Goal: Feedback & Contribution: Submit feedback/report problem

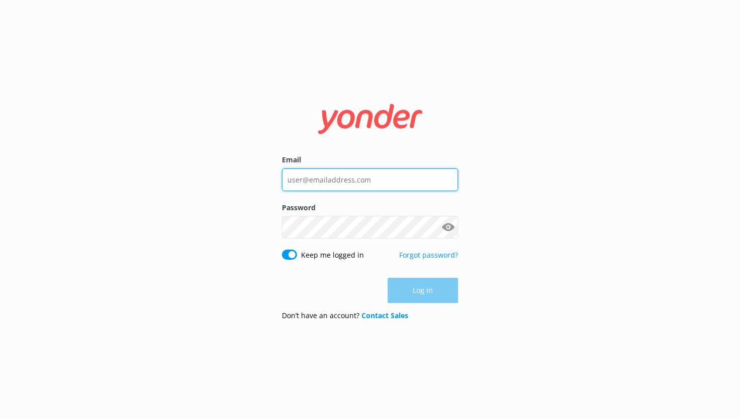
click at [340, 183] on input "Email" at bounding box center [370, 179] width 176 height 23
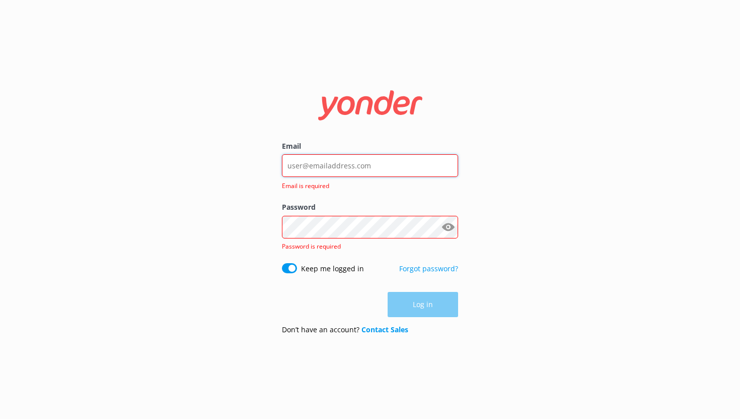
click at [342, 166] on input "Email" at bounding box center [370, 165] width 176 height 23
type input "[EMAIL_ADDRESS][DOMAIN_NAME]"
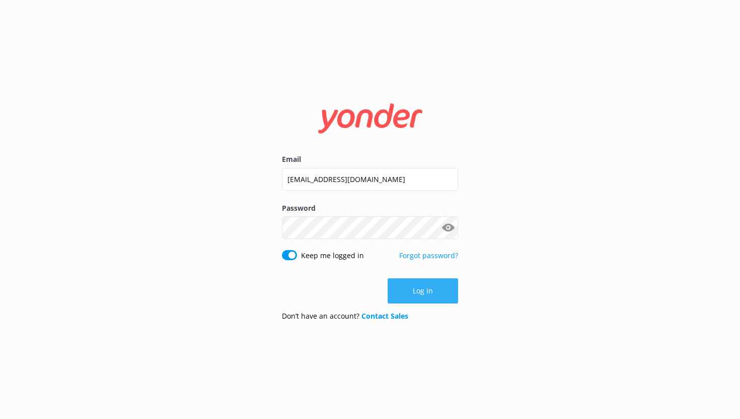
click at [410, 286] on button "Log in" at bounding box center [423, 290] width 71 height 25
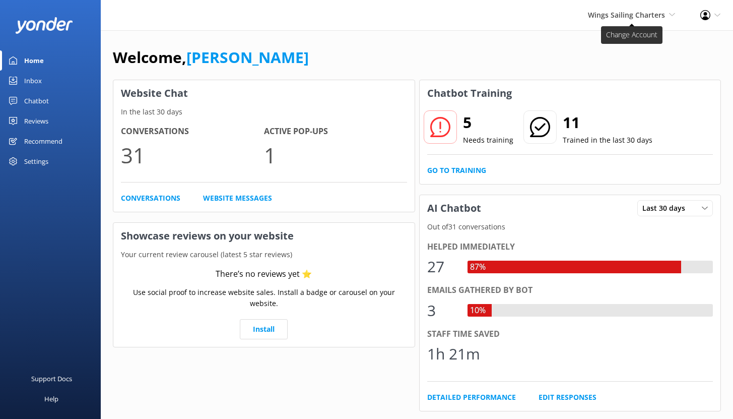
click at [636, 16] on span "Wings Sailing Charters" at bounding box center [626, 15] width 77 height 10
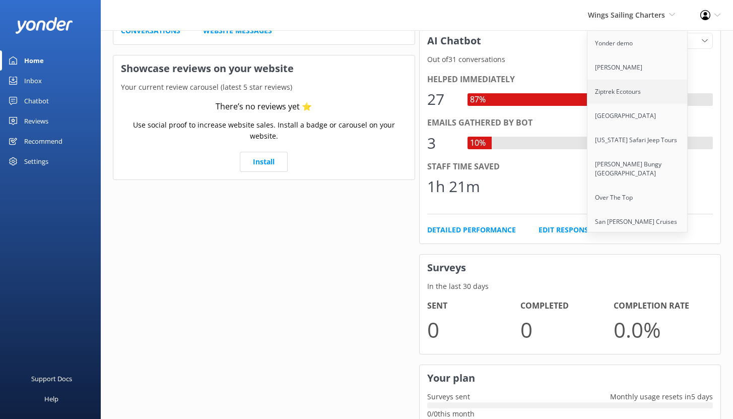
click at [622, 94] on link "Ziptrek Ecotours" at bounding box center [637, 92] width 101 height 24
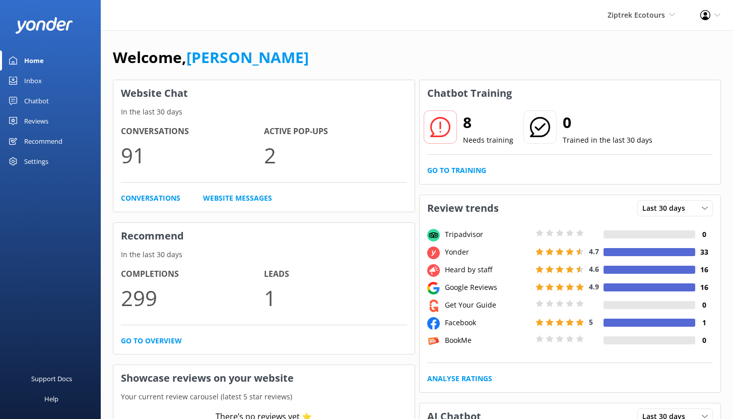
click at [42, 100] on div "Chatbot" at bounding box center [36, 101] width 25 height 20
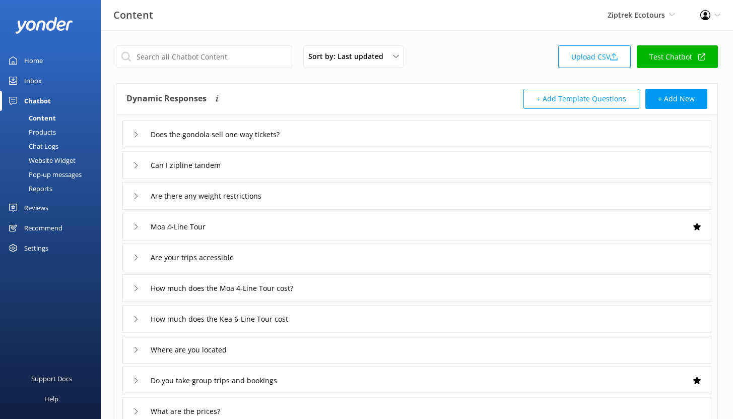
click at [38, 189] on div "Reports" at bounding box center [29, 188] width 46 height 14
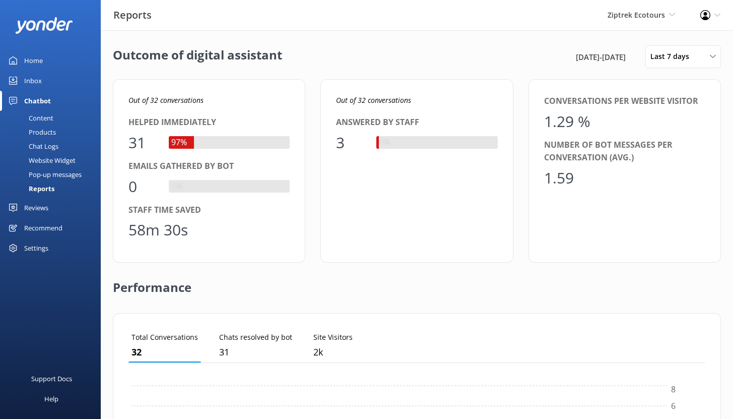
scroll to position [94, 569]
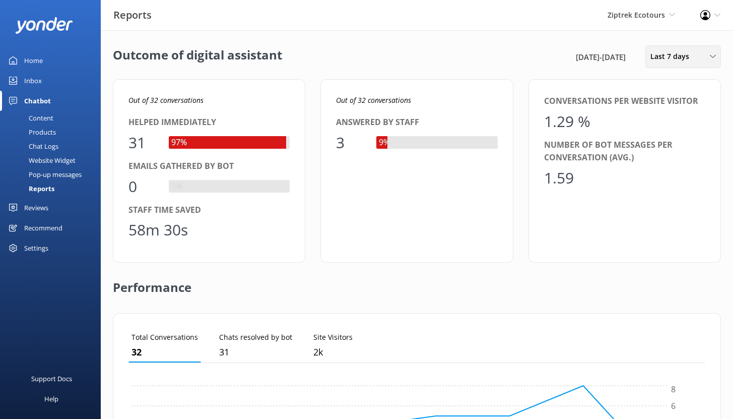
click at [691, 61] on span "Last 7 days" at bounding box center [672, 56] width 45 height 11
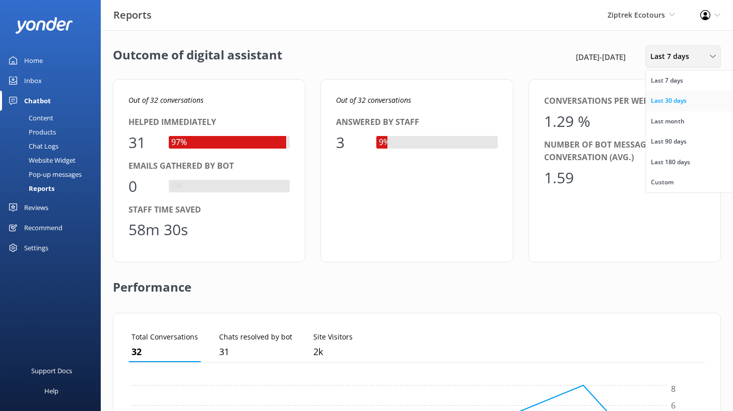
click at [678, 107] on link "Last 30 days" at bounding box center [691, 101] width 90 height 20
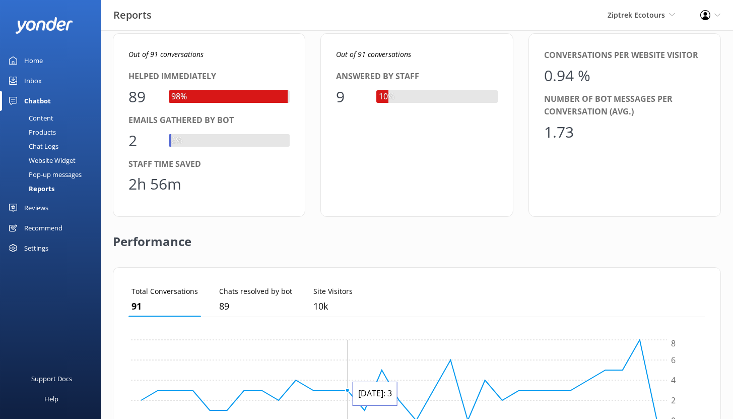
scroll to position [0, 0]
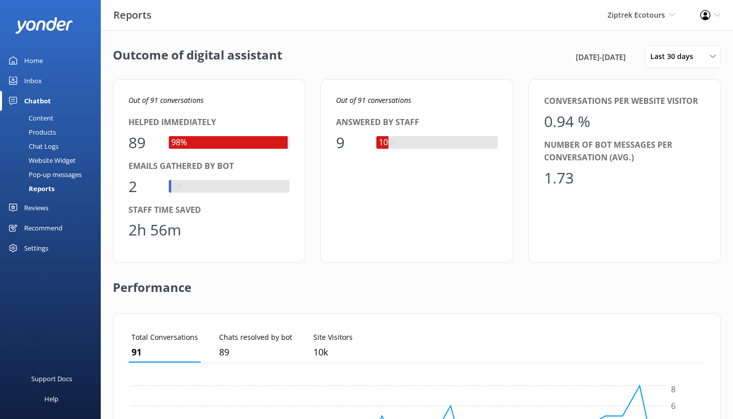
click at [24, 61] on div "Home" at bounding box center [33, 60] width 19 height 20
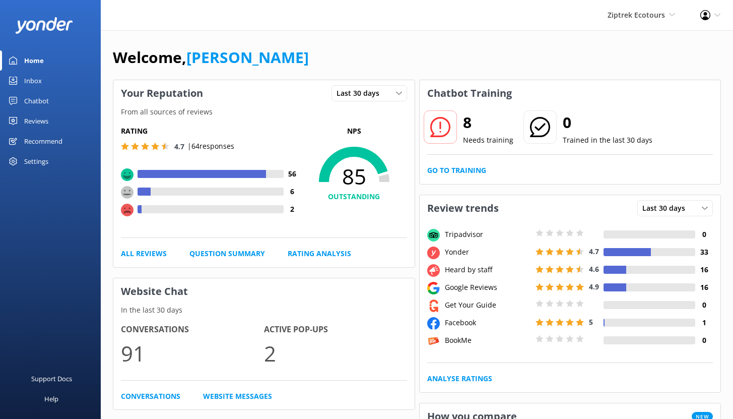
click at [38, 100] on div "Chatbot" at bounding box center [36, 101] width 25 height 20
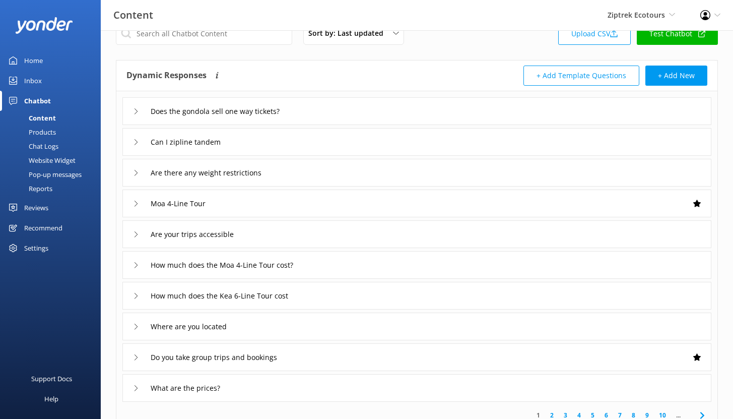
scroll to position [28, 0]
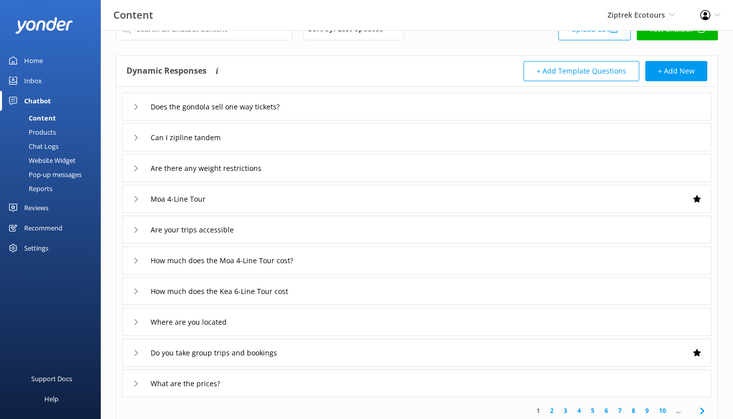
click at [37, 187] on div "Reports" at bounding box center [29, 188] width 46 height 14
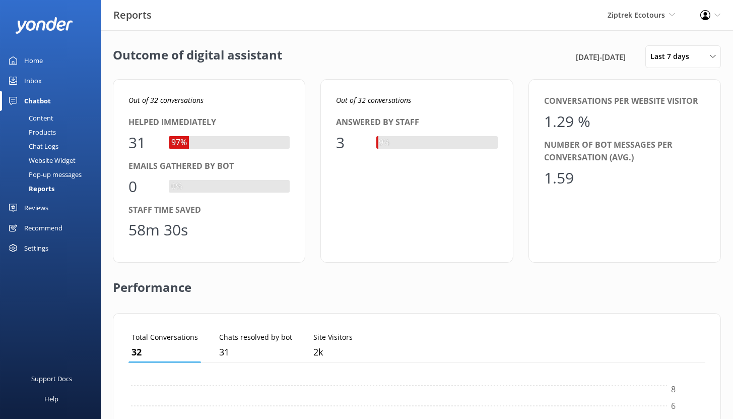
scroll to position [94, 569]
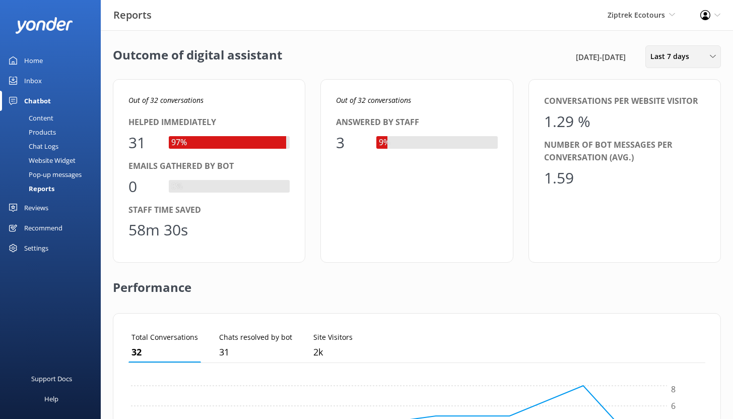
click at [677, 59] on span "Last 7 days" at bounding box center [672, 56] width 45 height 11
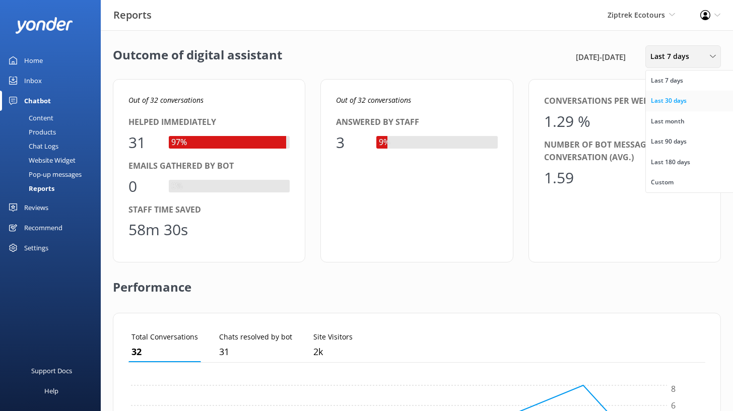
click at [670, 101] on div "Last 30 days" at bounding box center [669, 101] width 36 height 10
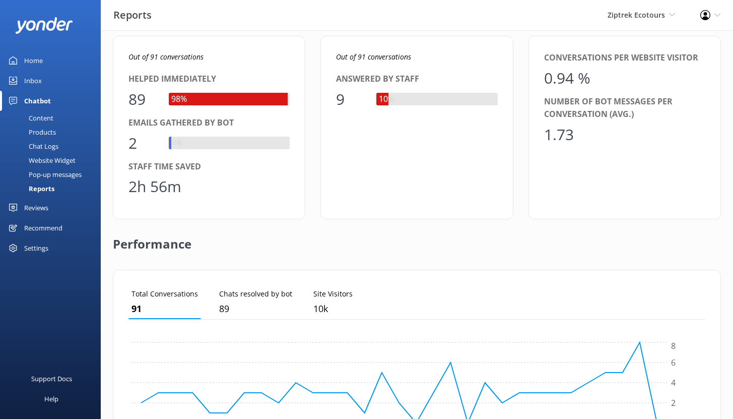
scroll to position [51, 0]
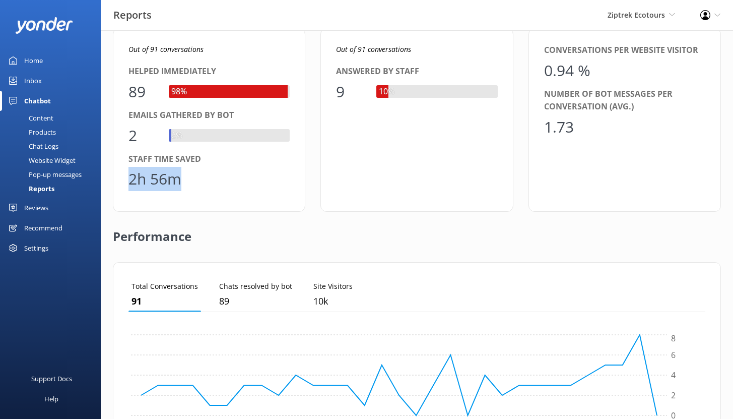
drag, startPoint x: 130, startPoint y: 178, endPoint x: 188, endPoint y: 184, distance: 58.7
click at [188, 184] on div "2h 56m" at bounding box center [208, 179] width 161 height 24
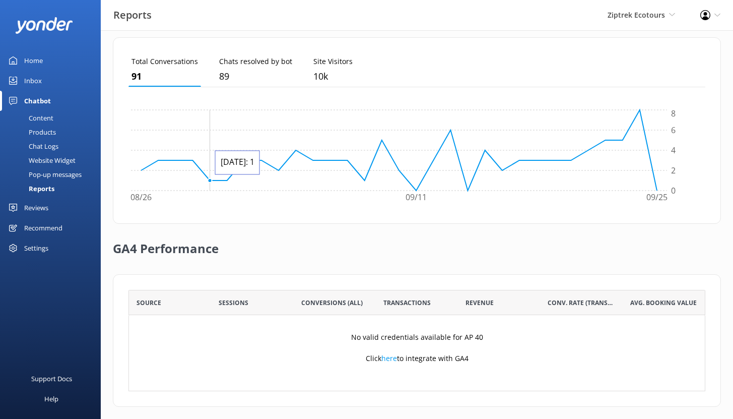
scroll to position [284, 0]
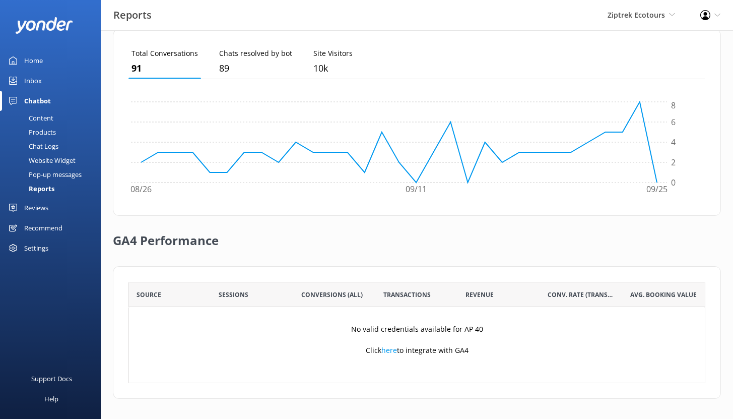
click at [40, 207] on div "Reviews" at bounding box center [36, 207] width 24 height 20
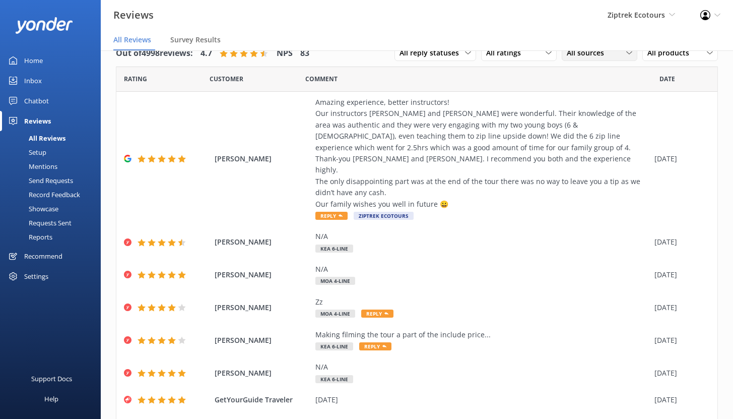
click at [579, 56] on span "All sources" at bounding box center [588, 52] width 43 height 11
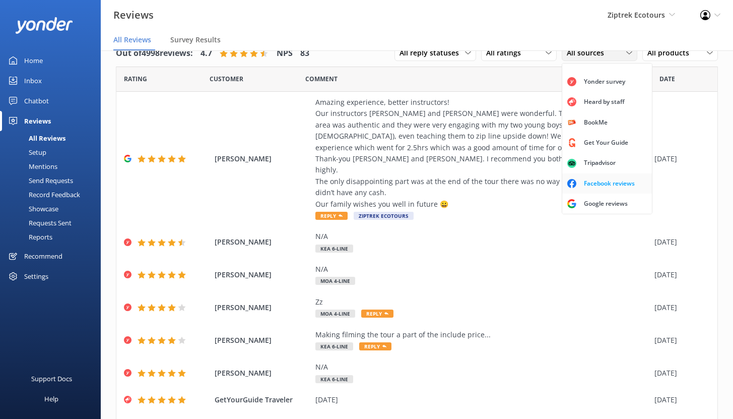
scroll to position [23, 0]
click at [588, 201] on div "Google reviews" at bounding box center [605, 203] width 59 height 10
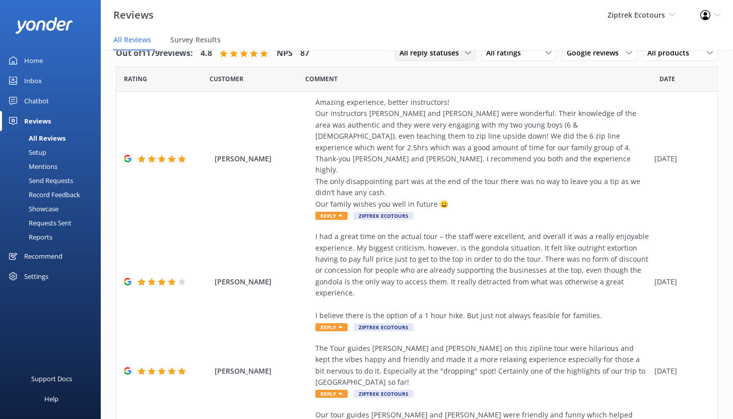
click at [452, 55] on span "All reply statuses" at bounding box center [431, 52] width 65 height 11
click at [427, 96] on div "Needs a reply" at bounding box center [419, 94] width 39 height 10
click at [376, 139] on div "Amazing experience, better instructors! Our instructors [PERSON_NAME] and [PERS…" at bounding box center [482, 153] width 334 height 113
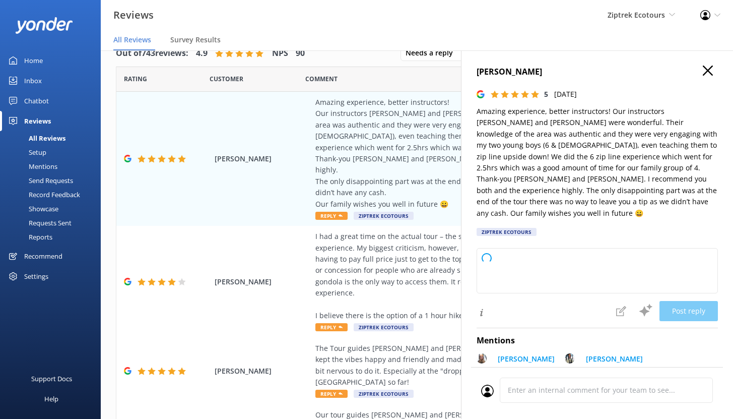
type textarea "Kia ora, Thank you so much for your wonderful review! We are so happy to hear t…"
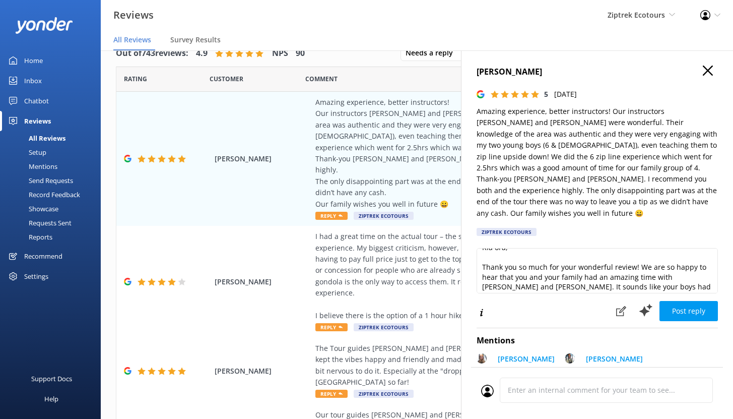
scroll to position [11, 0]
click at [616, 306] on icon at bounding box center [621, 311] width 10 height 10
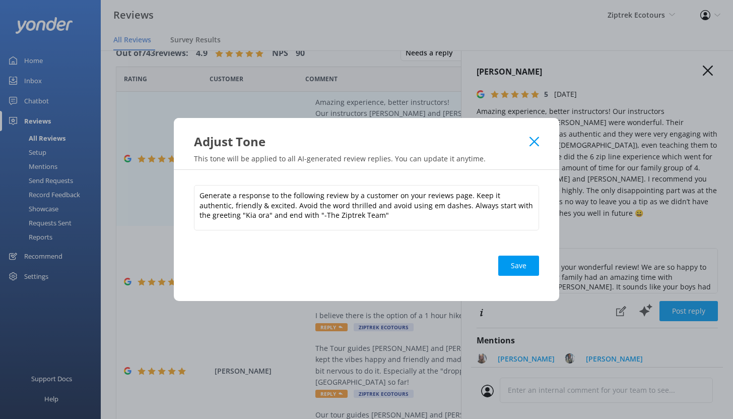
click at [540, 140] on div "Adjust Tone" at bounding box center [366, 134] width 385 height 32
click at [532, 143] on use at bounding box center [534, 142] width 10 height 10
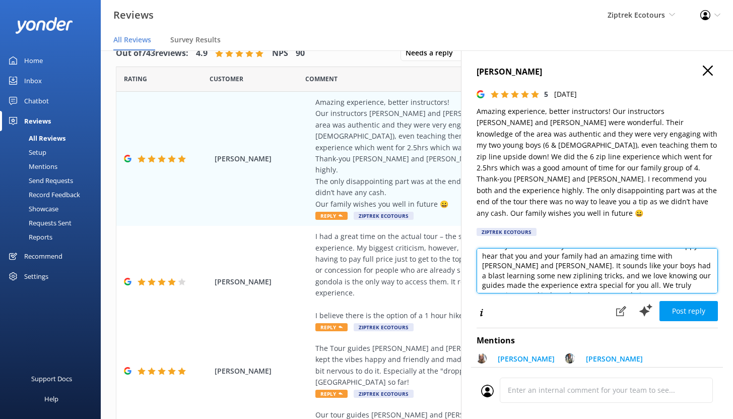
scroll to position [33, 0]
drag, startPoint x: 692, startPoint y: 268, endPoint x: 481, endPoint y: 243, distance: 212.1
click at [481, 248] on textarea "Kia ora, Thank you so much for your wonderful review! We are so happy to hear t…" at bounding box center [596, 270] width 241 height 45
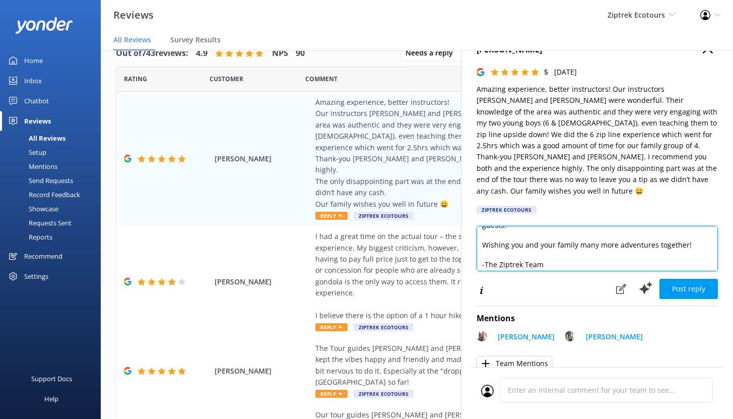
scroll to position [133, 0]
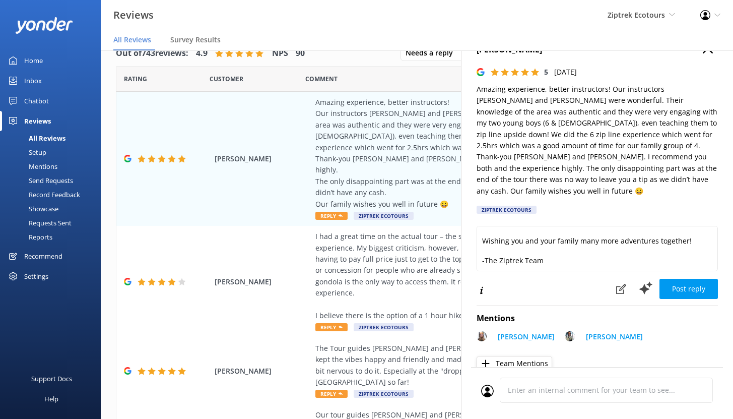
click at [699, 50] on nav "All Reviews Survey Results" at bounding box center [417, 40] width 632 height 20
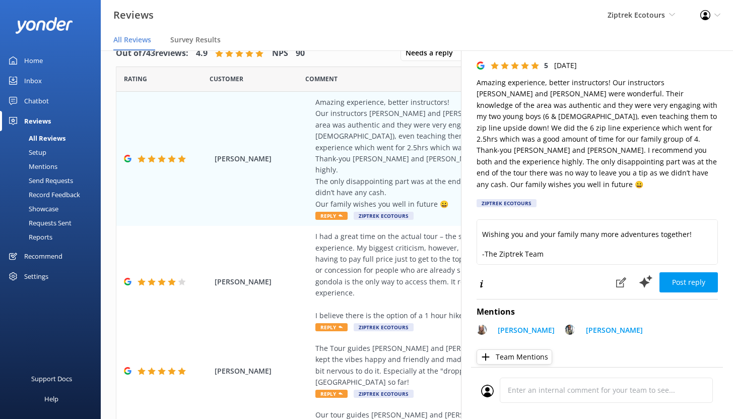
scroll to position [24, 0]
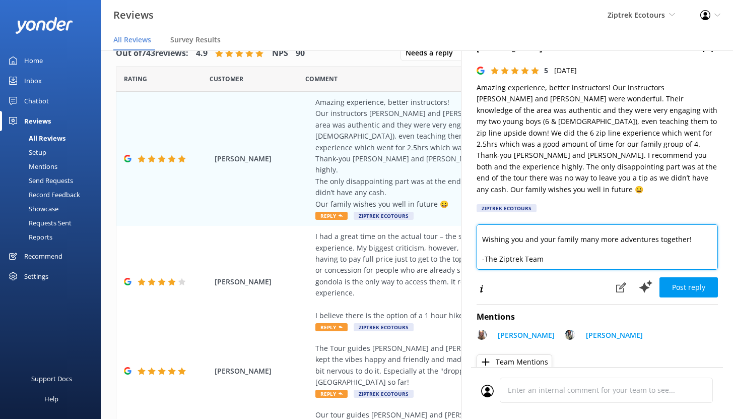
click at [563, 238] on textarea "Kia ora, Thank you so much for your wonderful review! We are so happy to hear t…" at bounding box center [596, 246] width 241 height 45
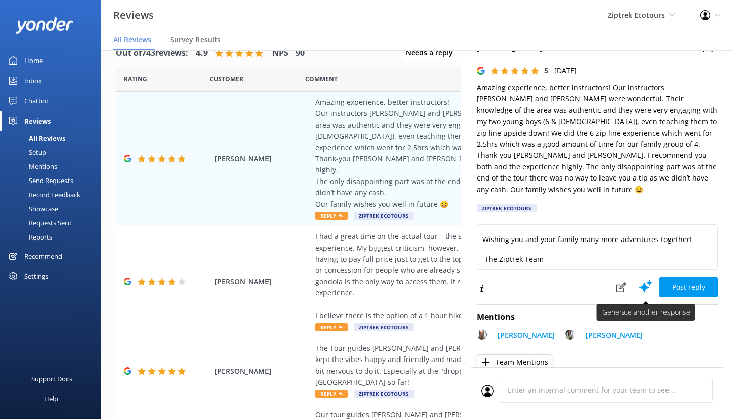
click at [639, 279] on icon at bounding box center [645, 286] width 15 height 15
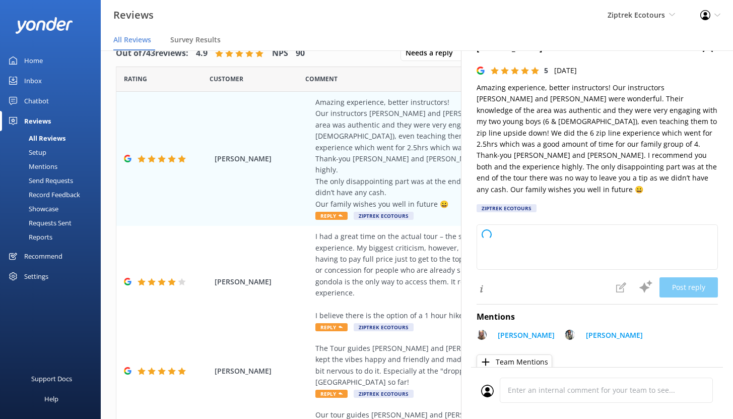
type textarea "Kia ora, Thank you so much for sharing your awesome review! We’re absolutely de…"
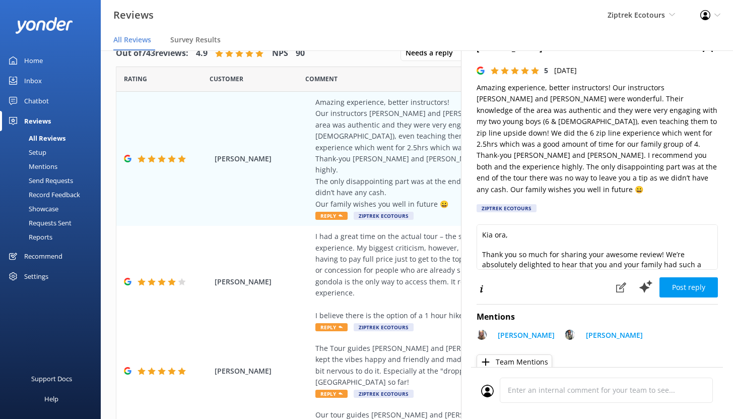
click at [39, 164] on div "Mentions" at bounding box center [31, 166] width 51 height 14
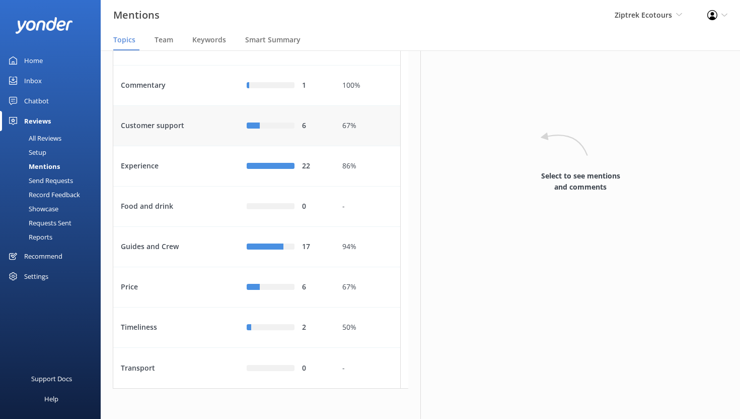
scroll to position [106, 0]
click at [193, 186] on div "Experience" at bounding box center [176, 166] width 126 height 40
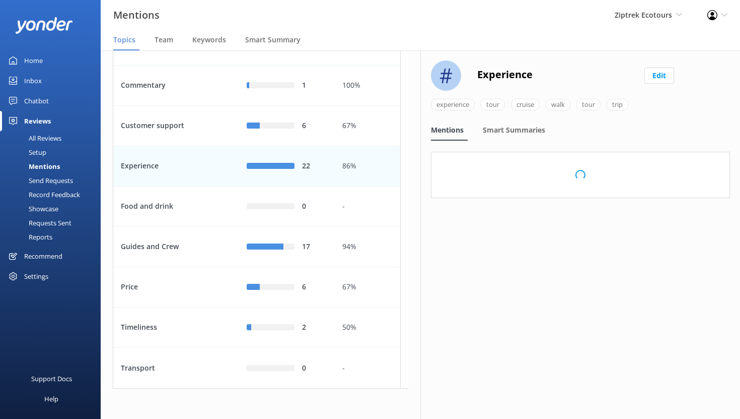
click at [193, 186] on div "Experience" at bounding box center [176, 166] width 126 height 40
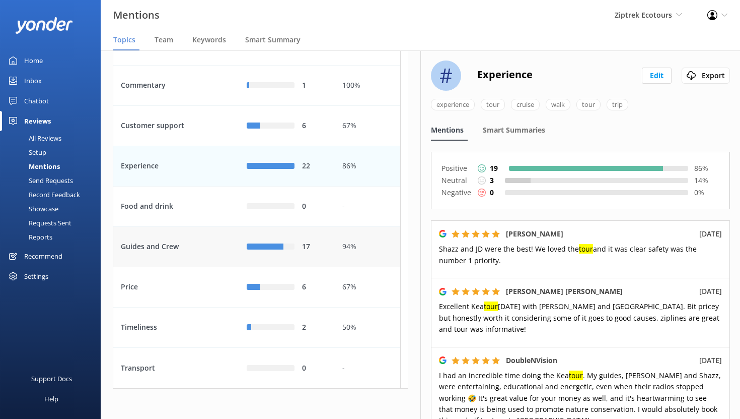
click at [212, 267] on div "Guides and Crew" at bounding box center [176, 247] width 126 height 40
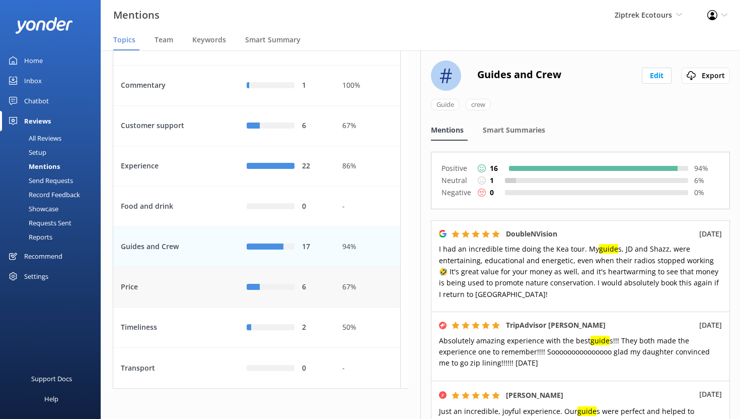
scroll to position [132, 0]
click at [205, 279] on div "Price" at bounding box center [176, 287] width 126 height 40
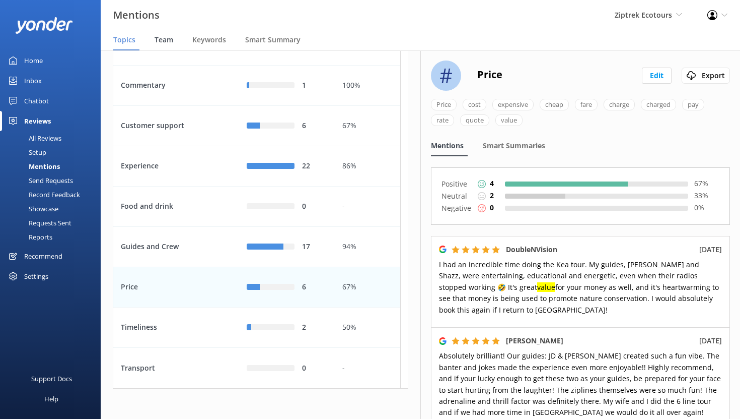
click at [165, 42] on span "Team" at bounding box center [164, 40] width 19 height 10
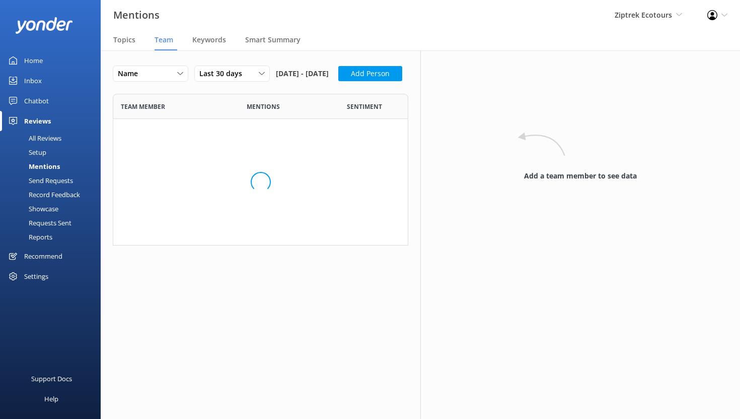
scroll to position [1066, 281]
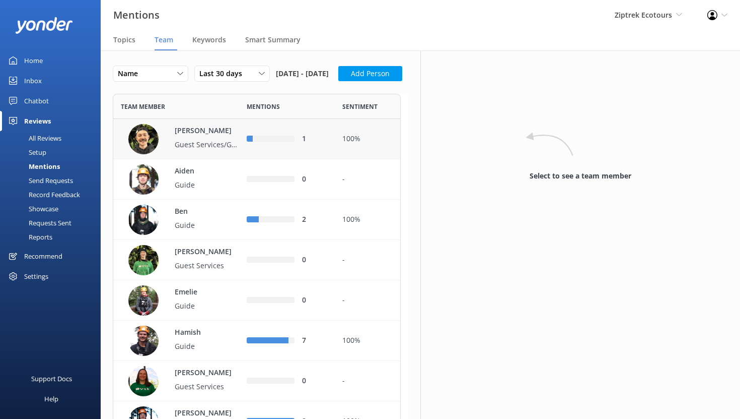
click at [196, 150] on p "Guest Services/Guide" at bounding box center [207, 144] width 65 height 11
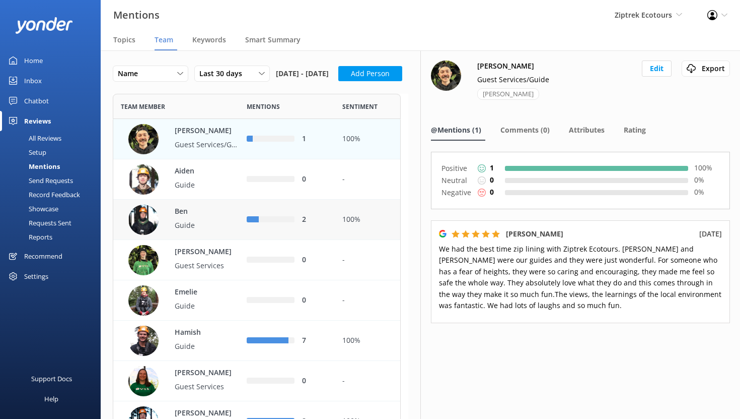
click at [206, 231] on p "Guide" at bounding box center [207, 225] width 65 height 11
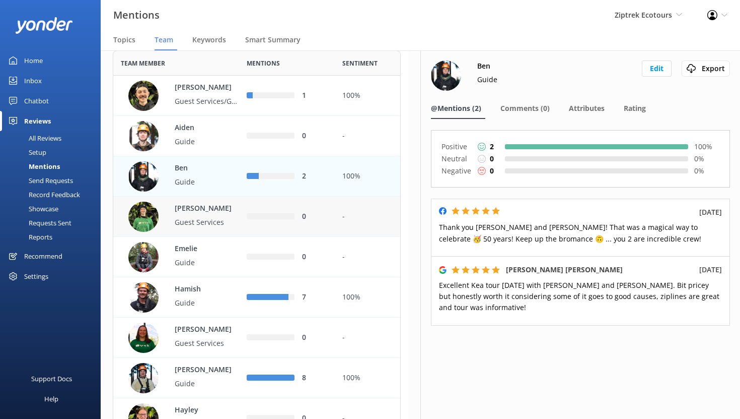
scroll to position [127, 0]
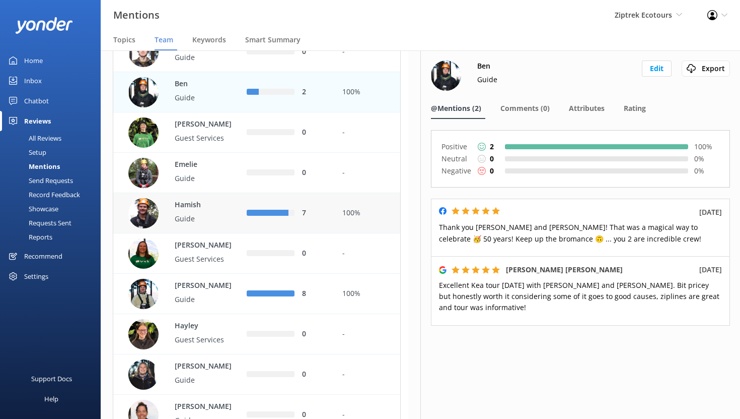
click at [214, 227] on div "Hamish Guide" at bounding box center [203, 213] width 76 height 28
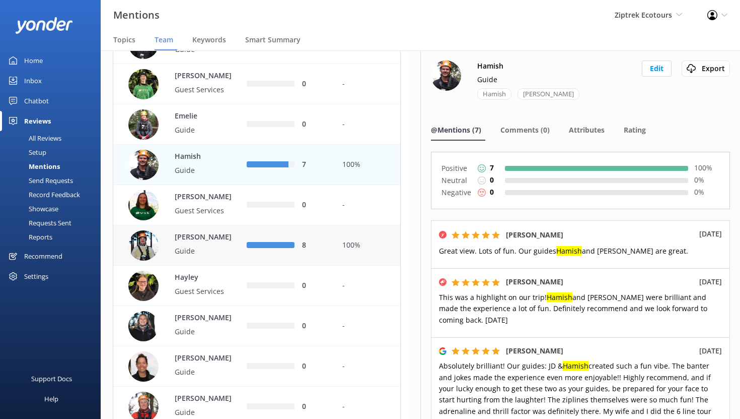
scroll to position [183, 0]
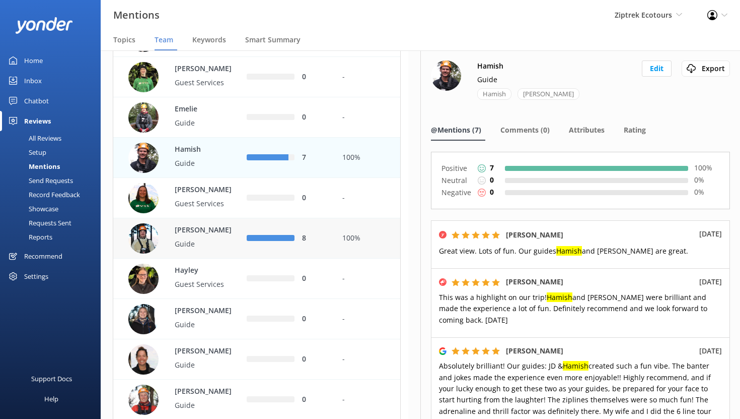
click at [221, 249] on p "Guide" at bounding box center [207, 243] width 65 height 11
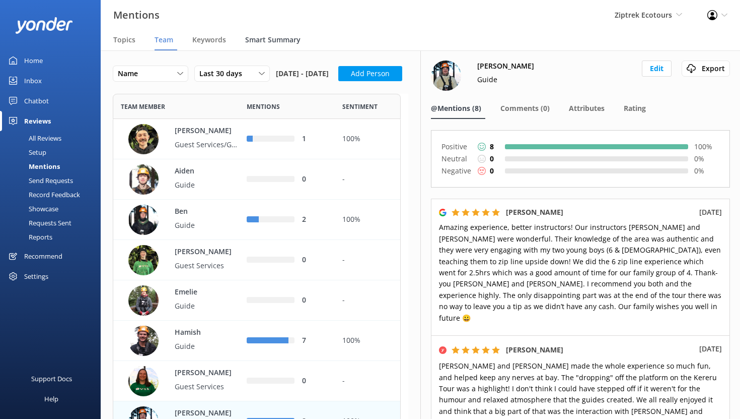
click at [265, 39] on span "Smart Summary" at bounding box center [272, 40] width 55 height 10
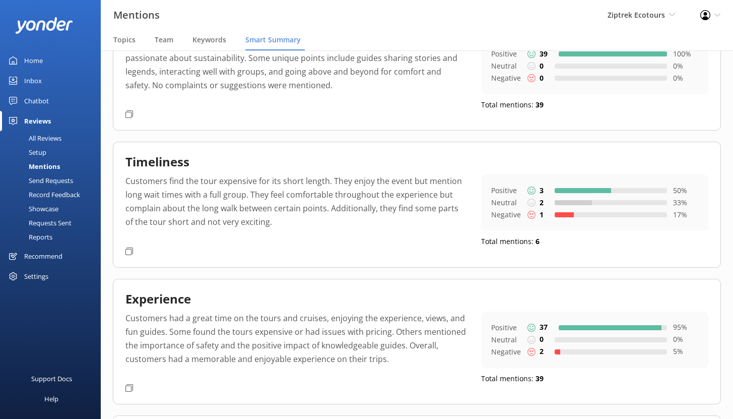
scroll to position [250, 0]
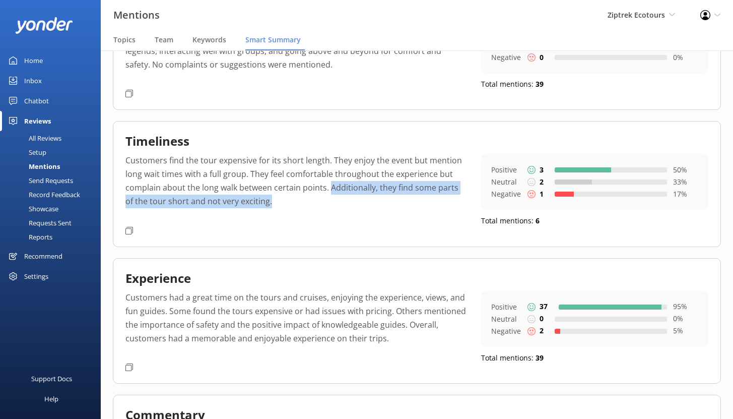
drag, startPoint x: 329, startPoint y: 190, endPoint x: 364, endPoint y: 204, distance: 37.5
click at [364, 204] on p "Customers find the tour expensive for its short length. They enjoy the event bu…" at bounding box center [295, 188] width 340 height 69
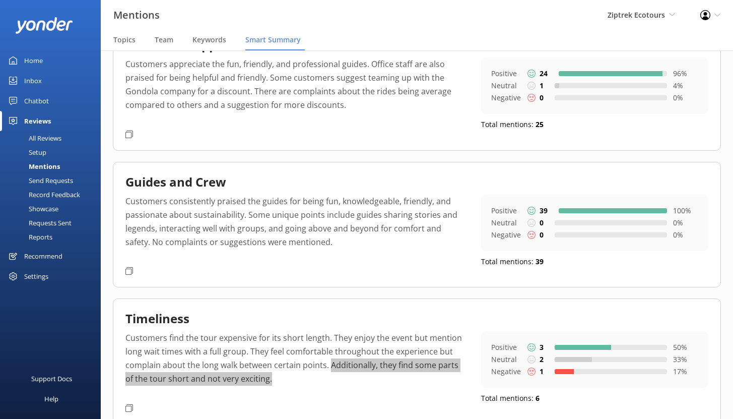
scroll to position [0, 0]
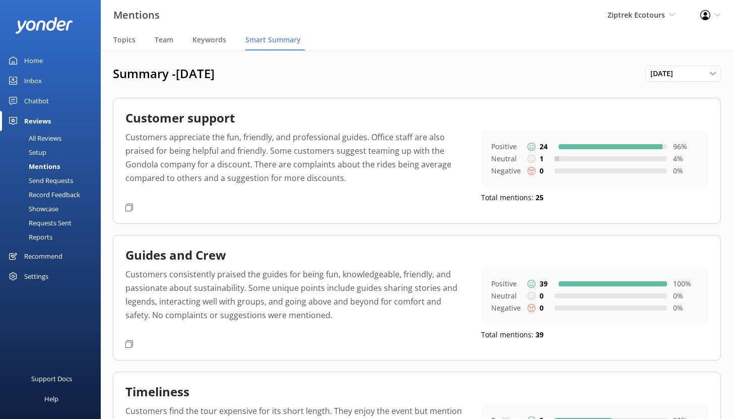
click at [46, 153] on link "Setup" at bounding box center [53, 152] width 95 height 14
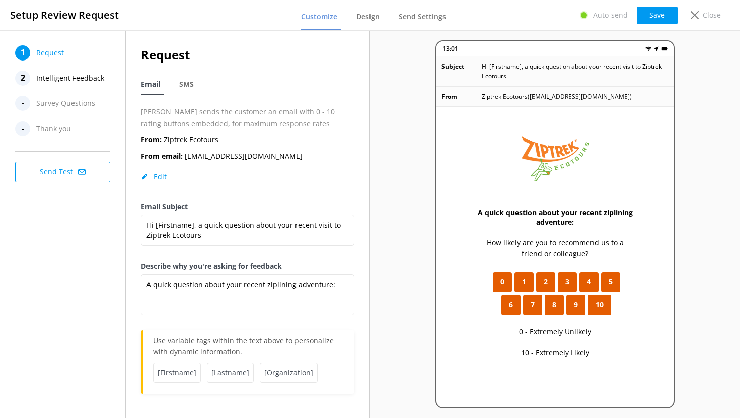
click at [69, 79] on span "Intelligent Feedback" at bounding box center [70, 78] width 68 height 15
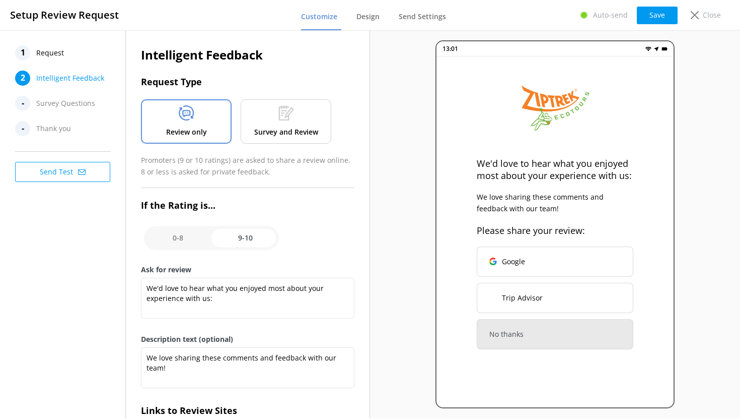
click at [70, 53] on div "1 Request" at bounding box center [65, 52] width 101 height 15
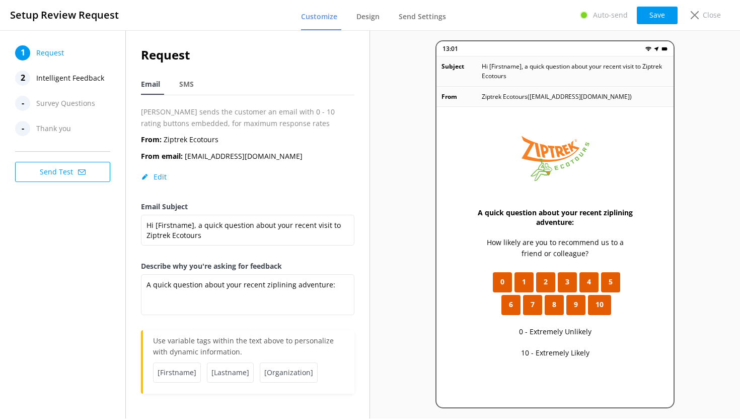
click at [72, 79] on span "Intelligent Feedback" at bounding box center [70, 78] width 68 height 15
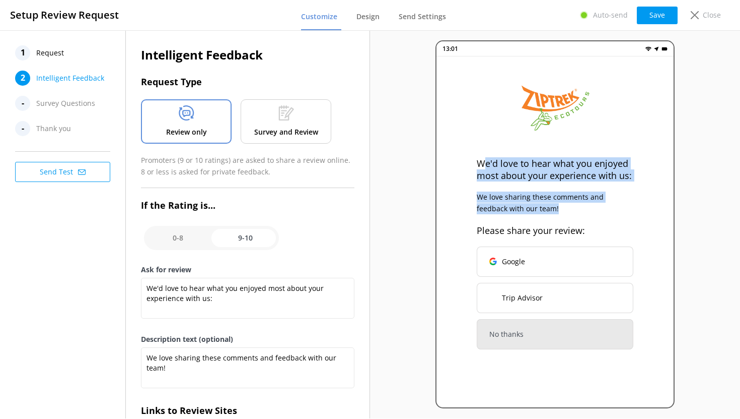
drag, startPoint x: 529, startPoint y: 206, endPoint x: 484, endPoint y: 162, distance: 63.4
click at [484, 162] on div "We'd love to hear what you enjoyed most about your experience with us: We love …" at bounding box center [555, 239] width 237 height 366
click at [472, 197] on div "We'd love to hear what you enjoyed most about your experience with us: We love …" at bounding box center [555, 239] width 237 height 366
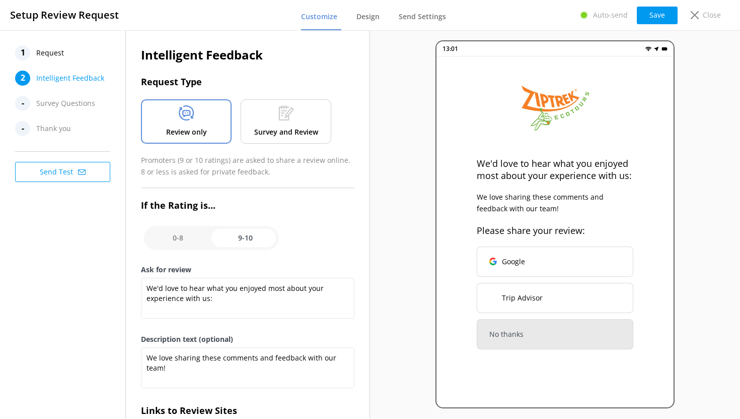
click at [177, 239] on input "checkbox" at bounding box center [211, 238] width 135 height 24
checkbox input "false"
type textarea "What could have made your experience with us more enjoyable?"
type textarea "Your feedback is important to help us improve"
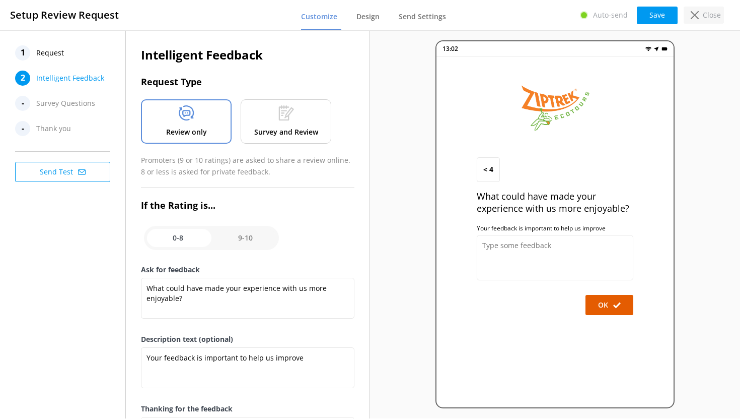
click at [686, 17] on div "Close" at bounding box center [704, 15] width 40 height 17
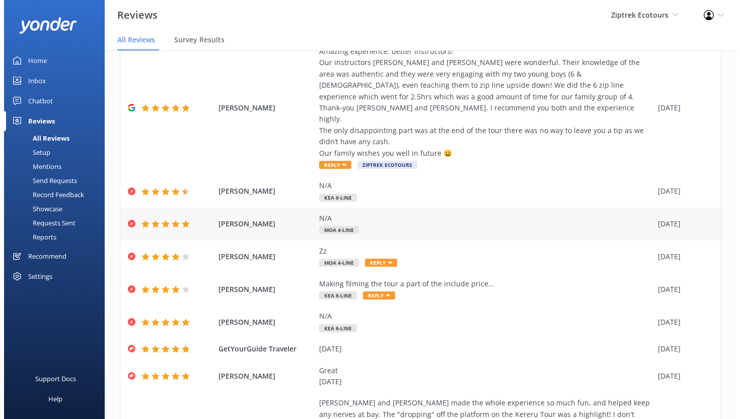
scroll to position [71, 0]
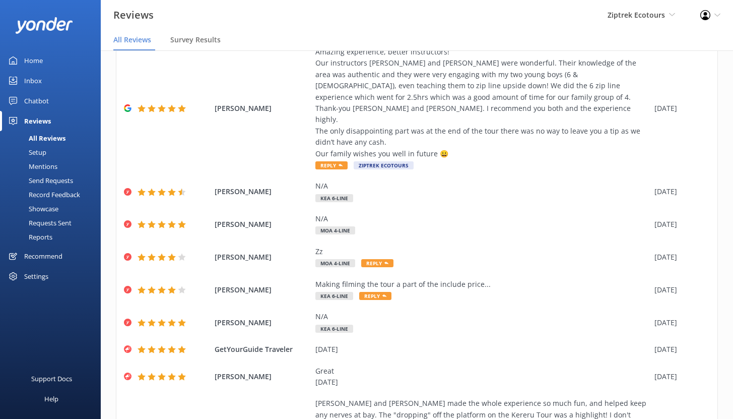
click at [51, 168] on div "Mentions" at bounding box center [31, 166] width 51 height 14
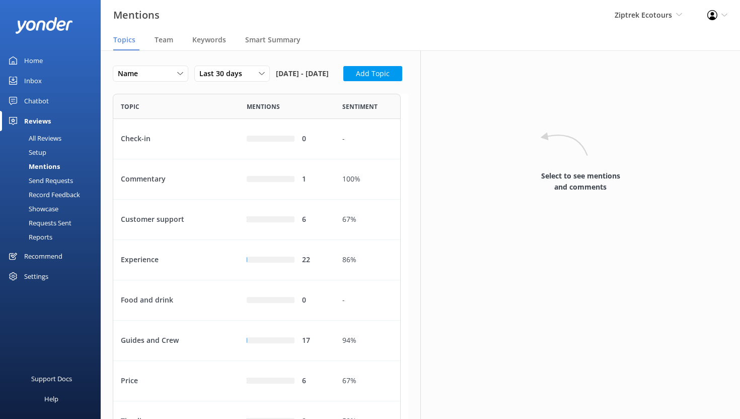
click at [51, 168] on div "Mentions" at bounding box center [33, 166] width 54 height 14
click at [162, 39] on span "Team" at bounding box center [164, 40] width 19 height 10
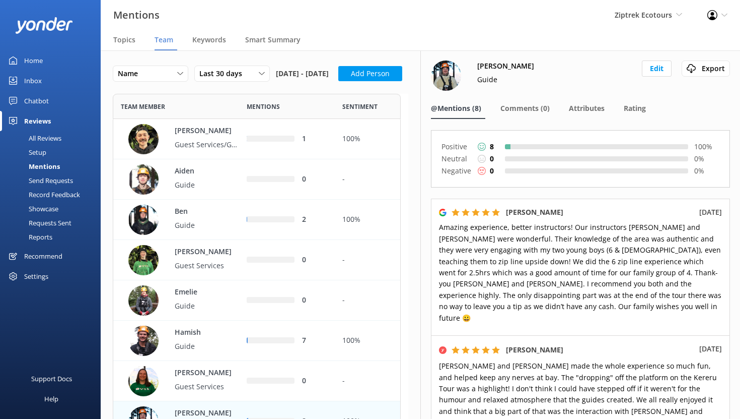
scroll to position [1066, 281]
click at [268, 44] on span "Smart Summary" at bounding box center [272, 40] width 55 height 10
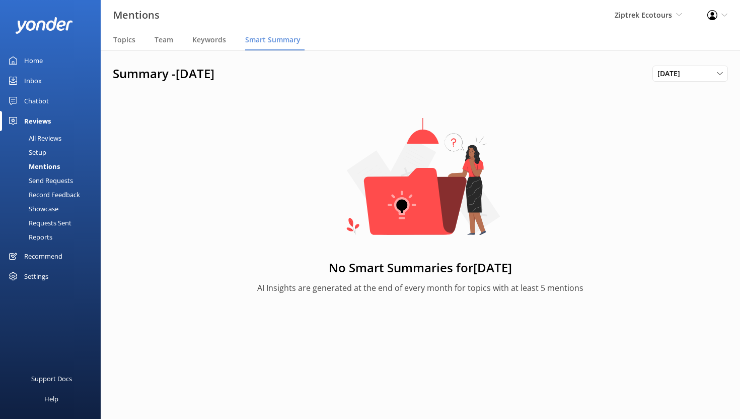
click at [39, 60] on div "Home" at bounding box center [33, 60] width 19 height 20
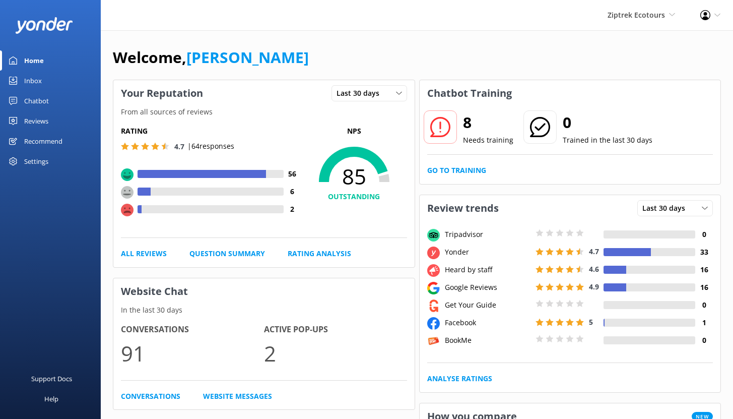
click at [39, 119] on div "Reviews" at bounding box center [36, 121] width 24 height 20
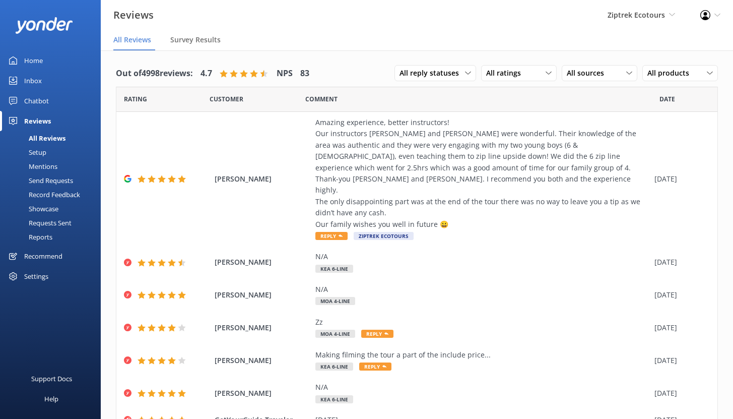
click at [35, 150] on div "Setup" at bounding box center [26, 152] width 40 height 14
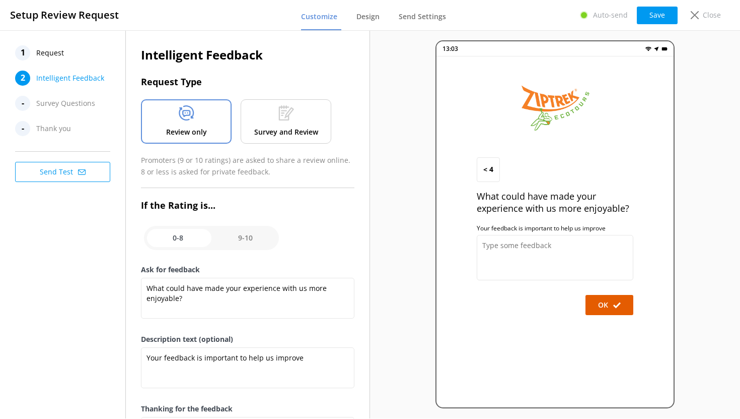
click at [66, 55] on div "1 Request" at bounding box center [65, 52] width 101 height 15
